Goal: Find specific page/section: Find specific page/section

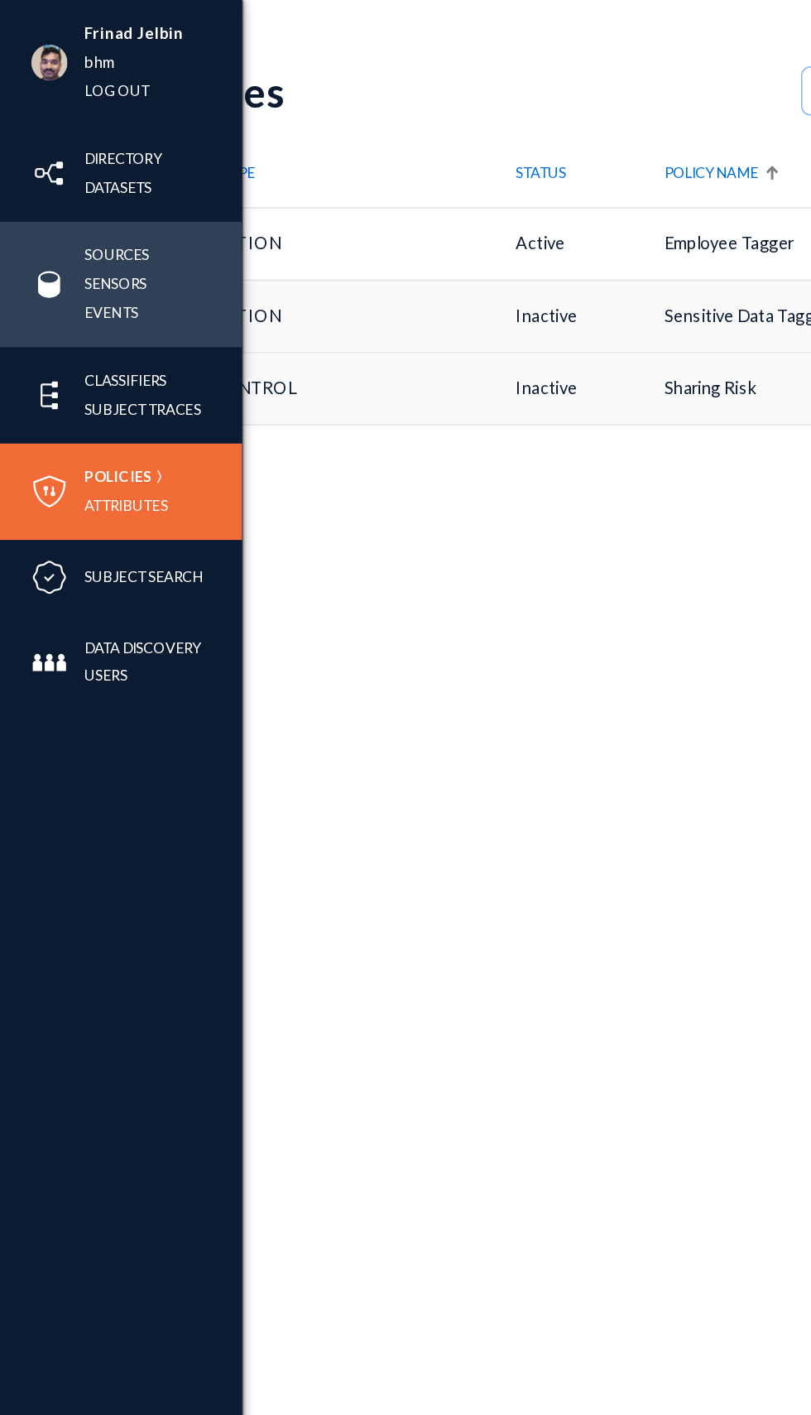
click at [17, 201] on div "Sources Sensors Events" at bounding box center [83, 195] width 166 height 86
click at [63, 172] on link "Sources" at bounding box center [80, 175] width 45 height 19
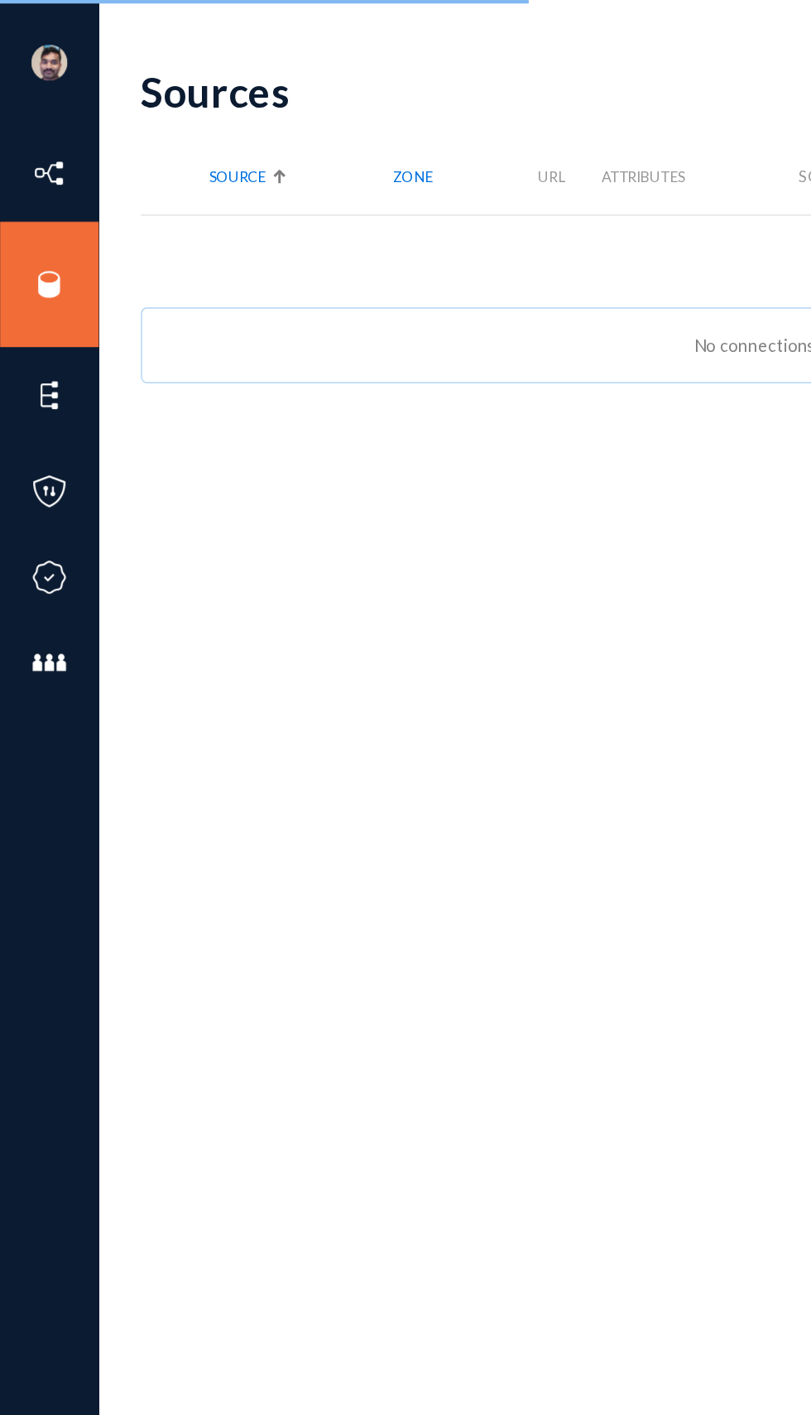
click at [387, 823] on div "Sources search New Source Source Zone URL Attributes Scan Scan Size Scan / Acti…" at bounding box center [578, 722] width 963 height 1386
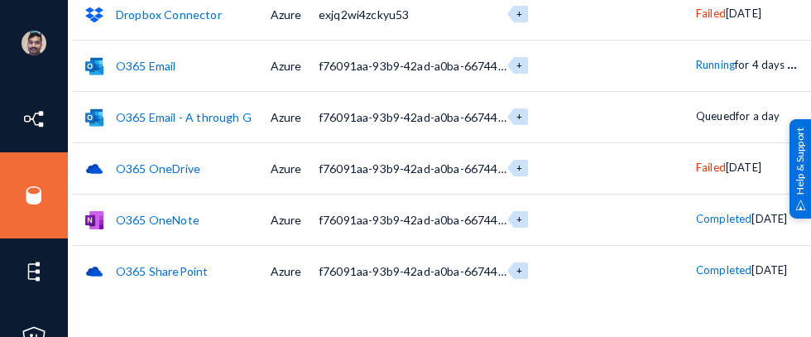
scroll to position [364, 25]
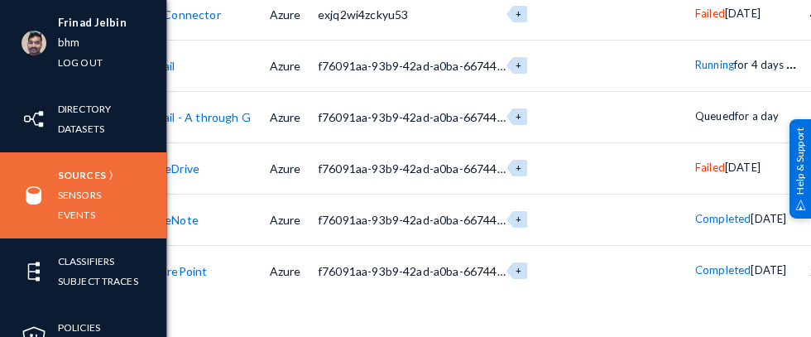
click at [37, 204] on img at bounding box center [34, 195] width 25 height 25
click at [73, 219] on link "Events" at bounding box center [76, 214] width 37 height 19
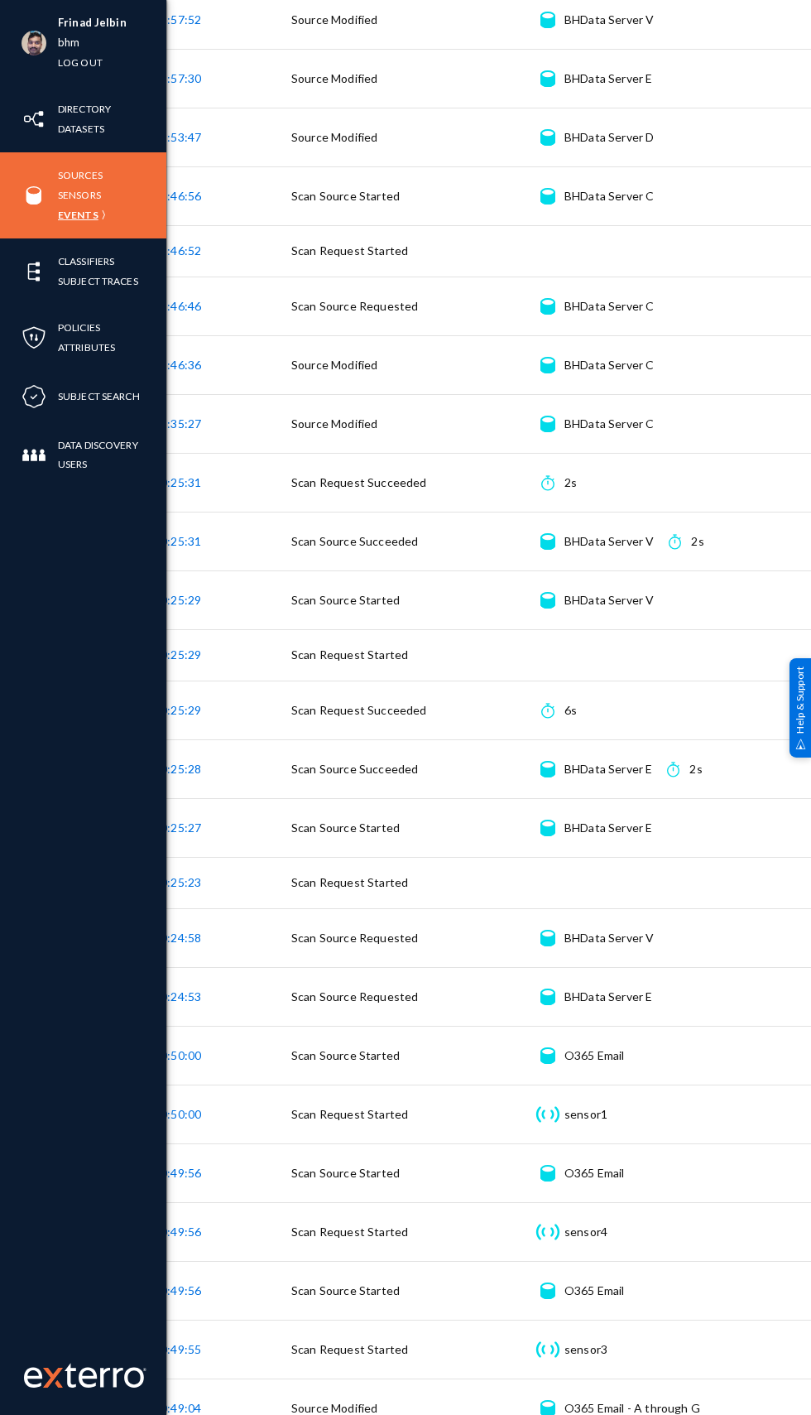
scroll to position [1027, 0]
